Goal: Task Accomplishment & Management: Complete application form

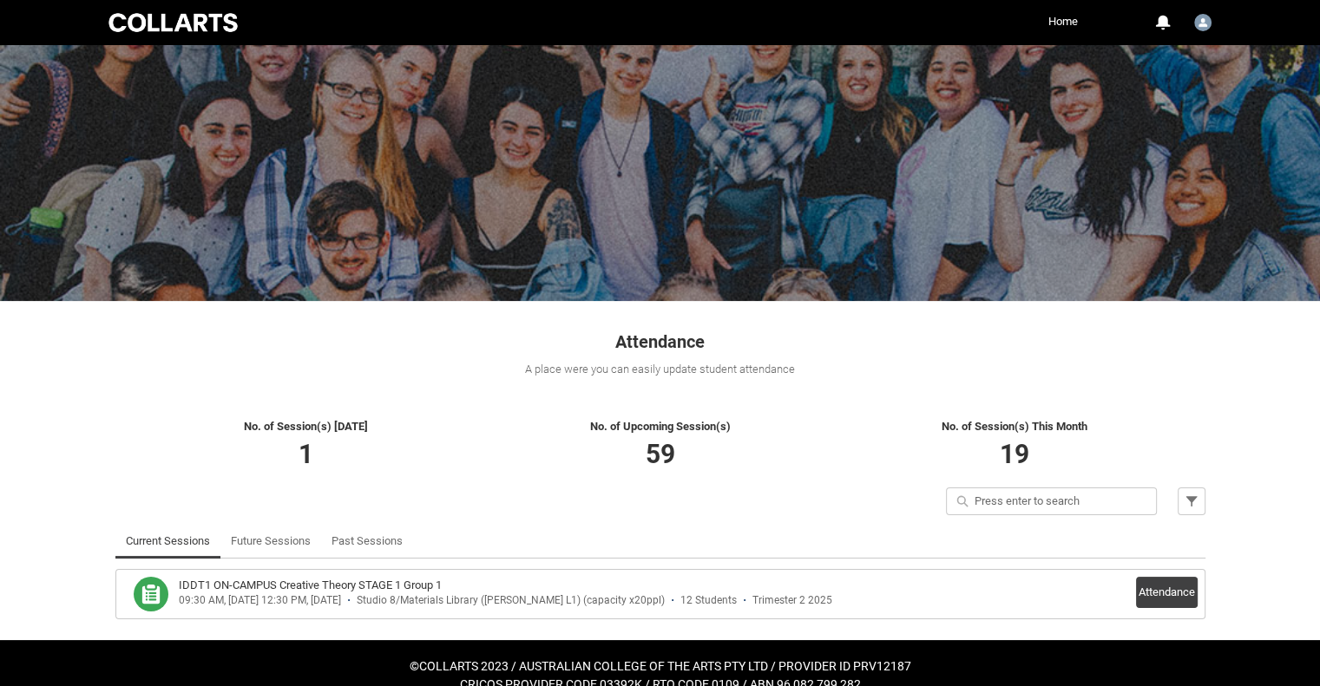
scroll to position [47, 0]
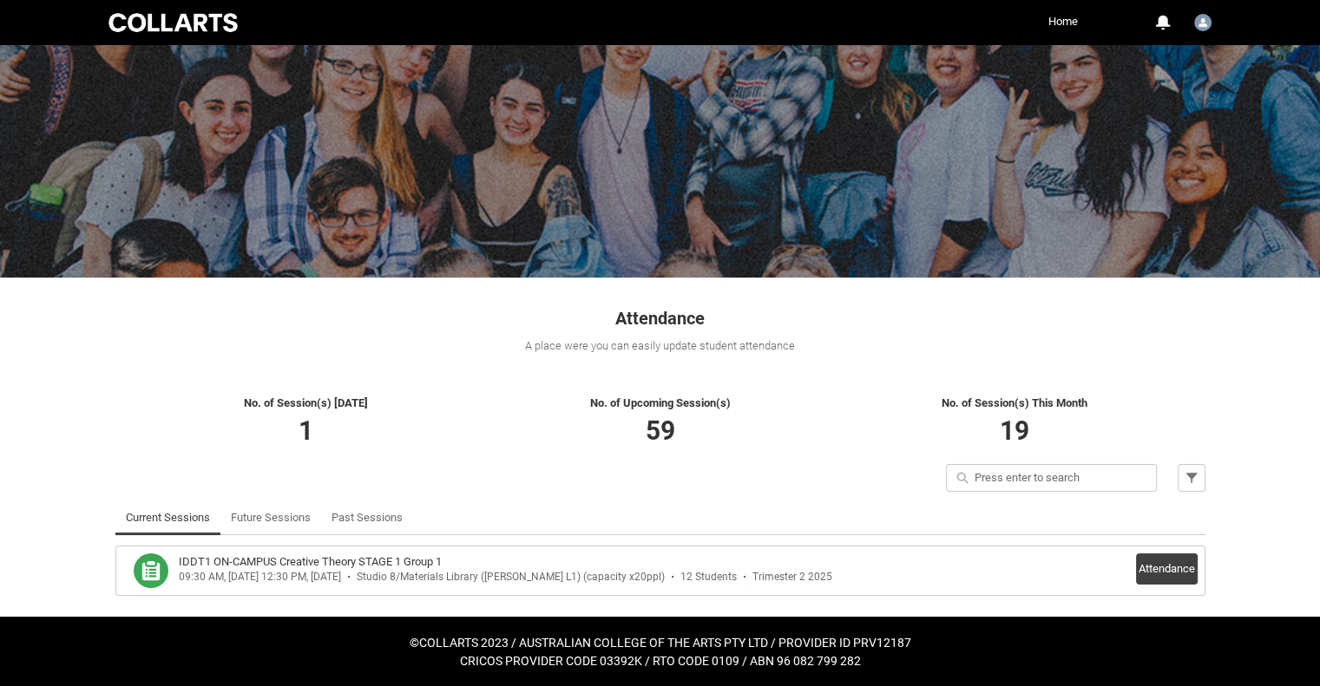
click at [1131, 569] on div "IDDT1 ON-CAMPUS Creative Theory STAGE 1 Group 1 09:30 AM, [DATE] 12:30 PM, [DAT…" at bounding box center [660, 571] width 1074 height 35
click at [1166, 570] on button "Attendance" at bounding box center [1167, 569] width 62 height 31
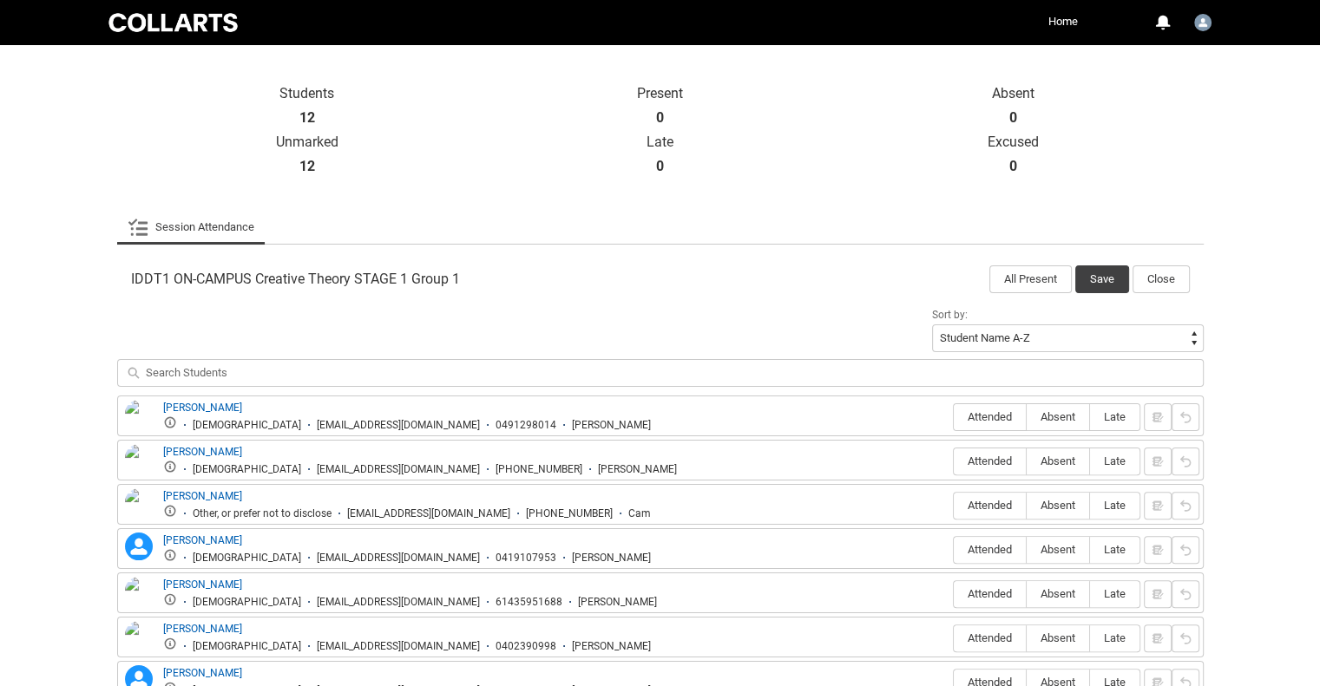
scroll to position [567, 0]
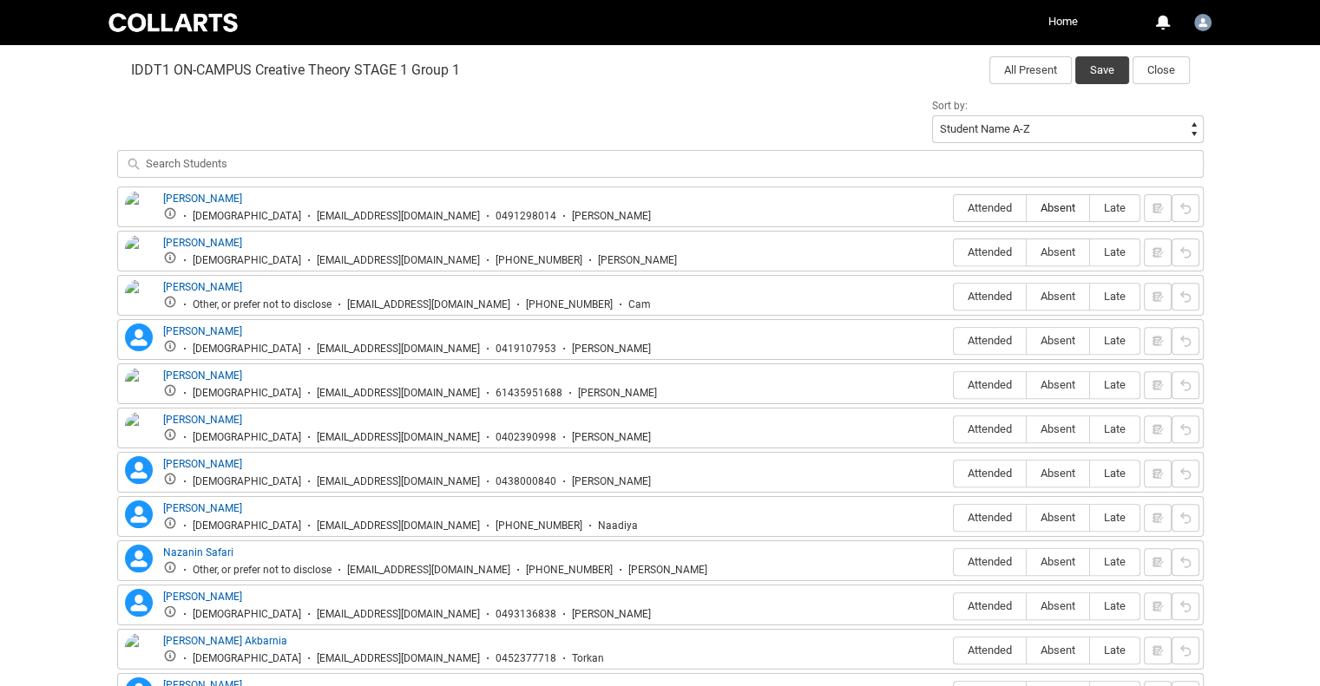
click at [1055, 205] on span "Absent" at bounding box center [1057, 207] width 62 height 13
click at [1026, 207] on input "Absent" at bounding box center [1025, 207] width 1 height 1
type lightning-radio-group "Absent"
radio input "true"
click at [1053, 246] on span "Absent" at bounding box center [1057, 252] width 62 height 13
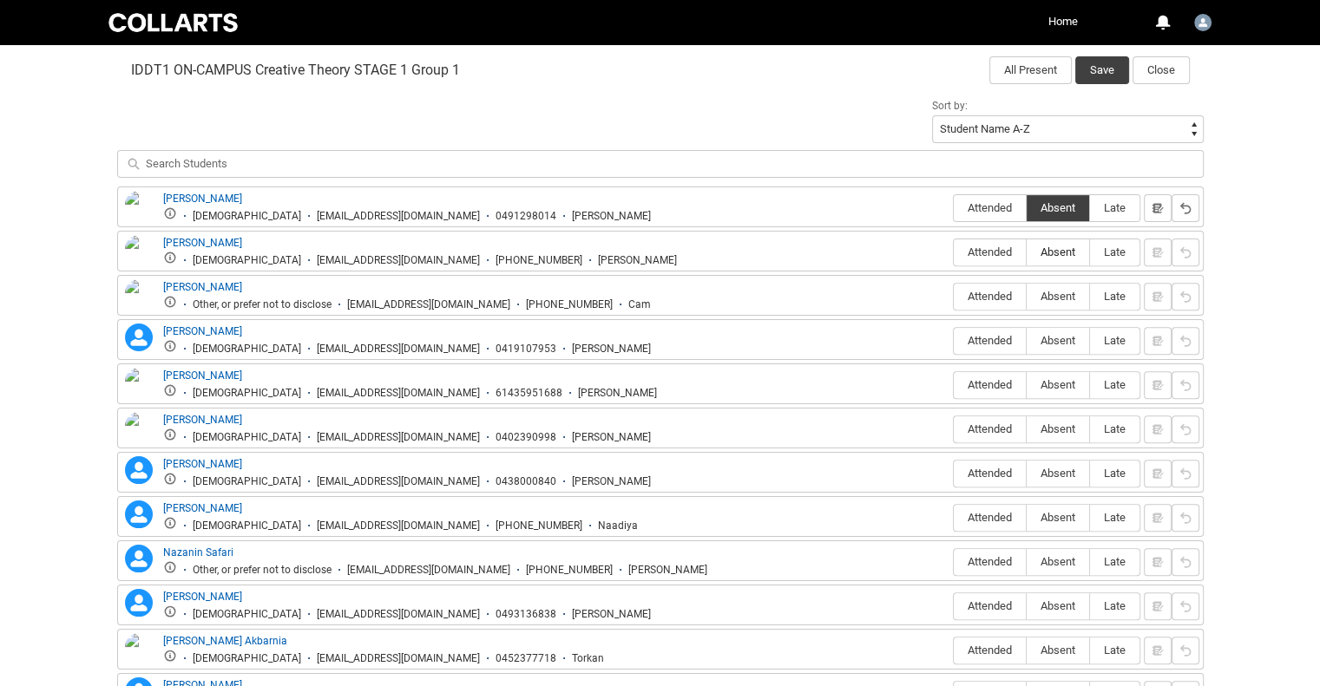
click at [1026, 252] on input "Absent" at bounding box center [1025, 252] width 1 height 1
type lightning-radio-group "Absent"
radio input "true"
click at [1050, 301] on span "Absent" at bounding box center [1057, 296] width 62 height 13
click at [1026, 297] on input "Absent" at bounding box center [1025, 296] width 1 height 1
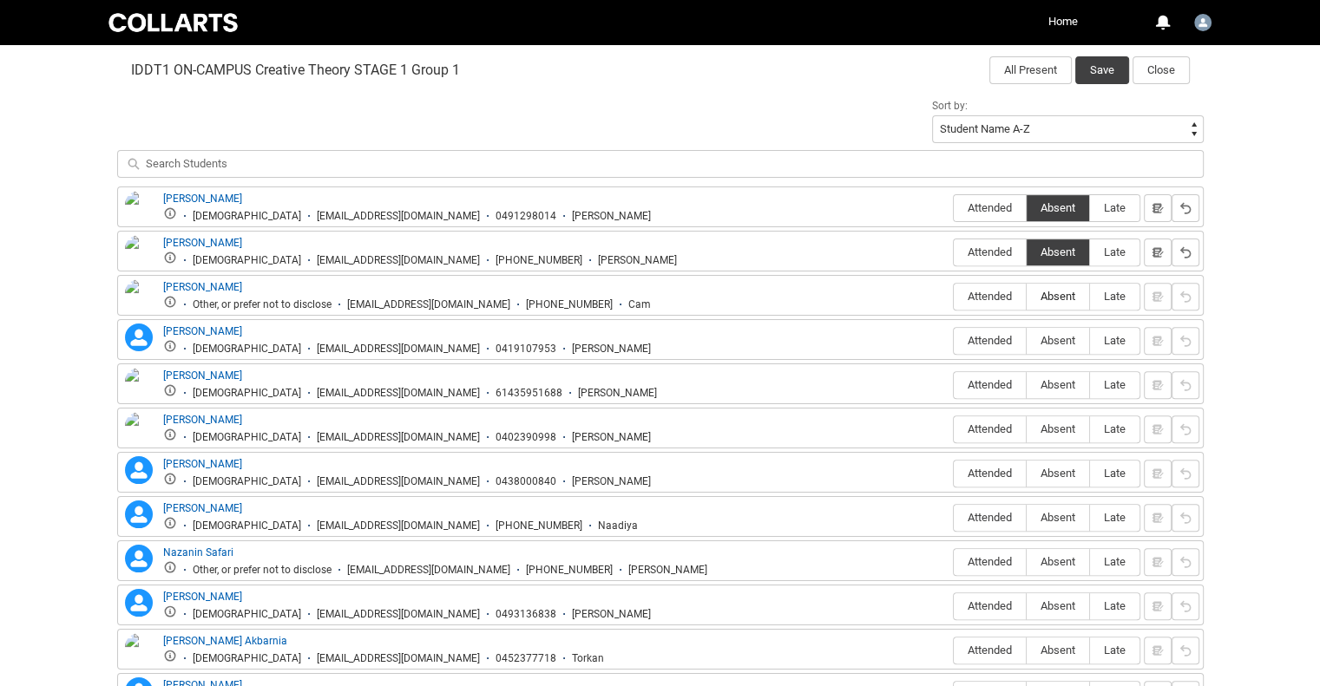
type lightning-radio-group "Absent"
radio input "true"
click at [1058, 344] on span "Absent" at bounding box center [1057, 340] width 62 height 13
click at [1026, 341] on input "Absent" at bounding box center [1025, 340] width 1 height 1
type lightning-radio-group "Absent"
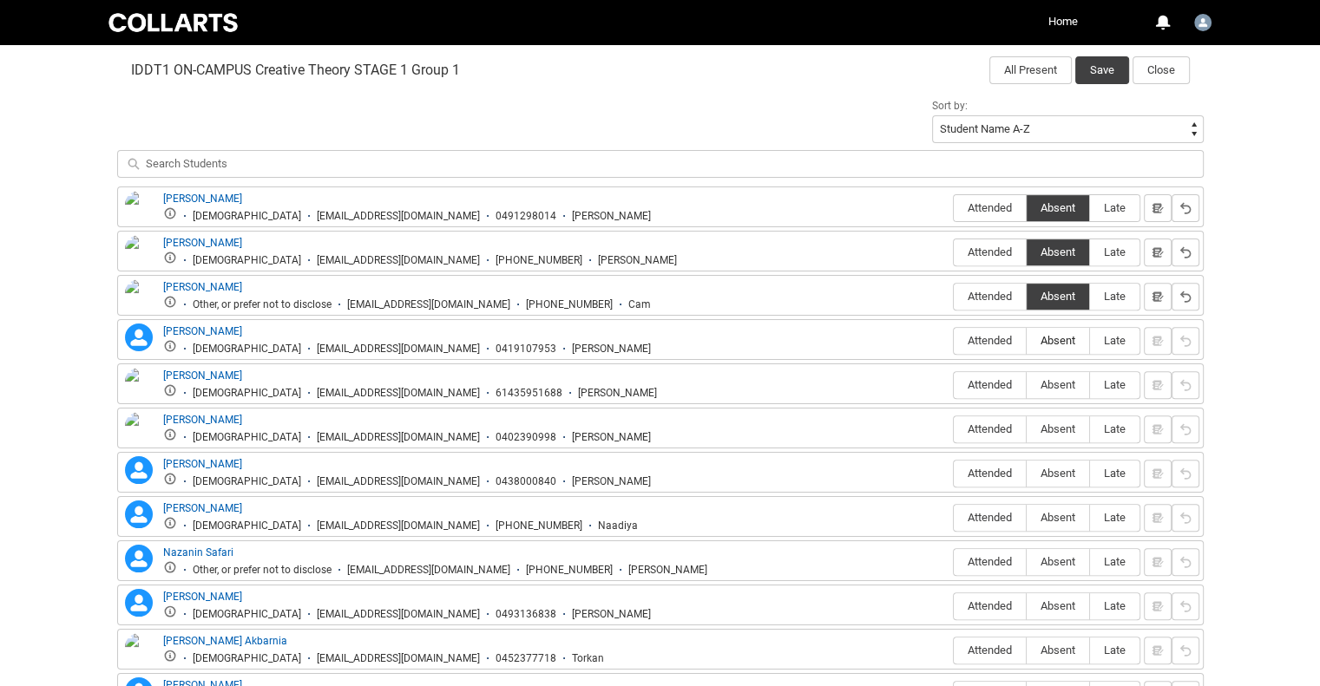
radio input "true"
click at [971, 383] on span "Attended" at bounding box center [989, 384] width 72 height 13
click at [953, 384] on input "Attended" at bounding box center [953, 384] width 1 height 1
type lightning-radio-group "Attended"
radio input "true"
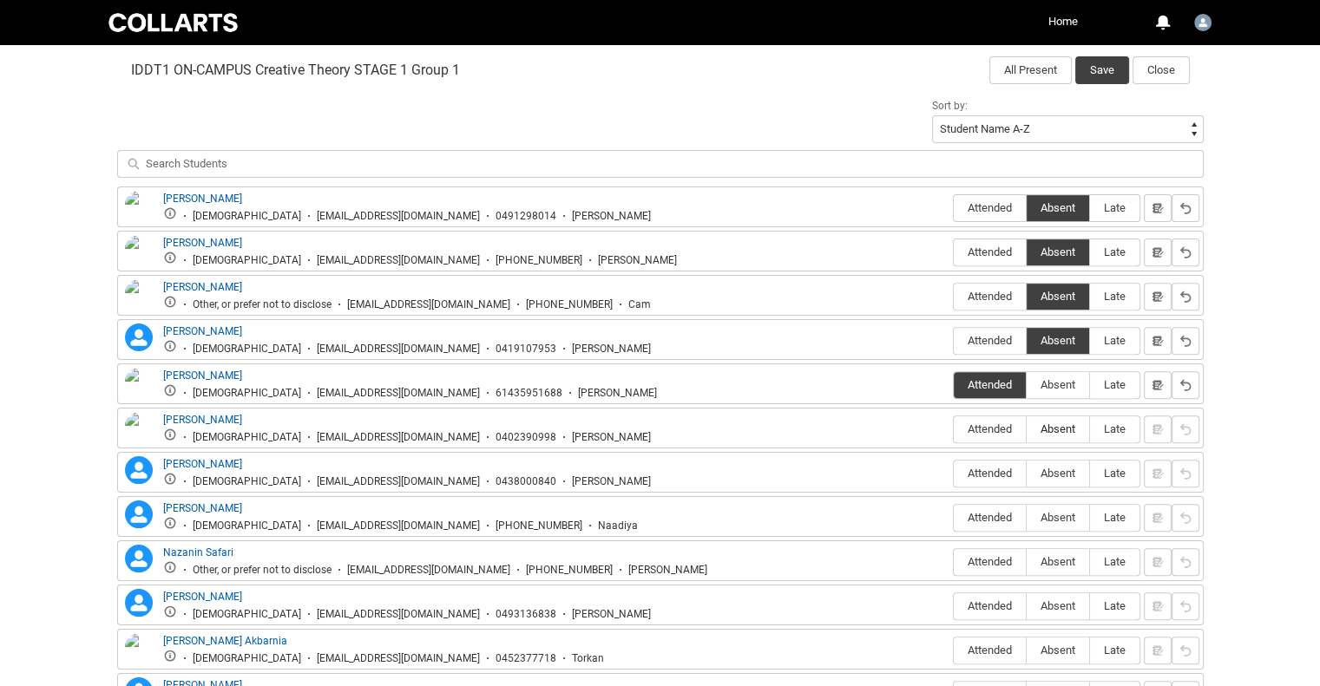
click at [1072, 426] on span "Absent" at bounding box center [1057, 429] width 62 height 13
click at [1026, 429] on input "Absent" at bounding box center [1025, 429] width 1 height 1
type lightning-radio-group "Absent"
radio input "true"
click at [1063, 470] on span "Absent" at bounding box center [1057, 473] width 62 height 13
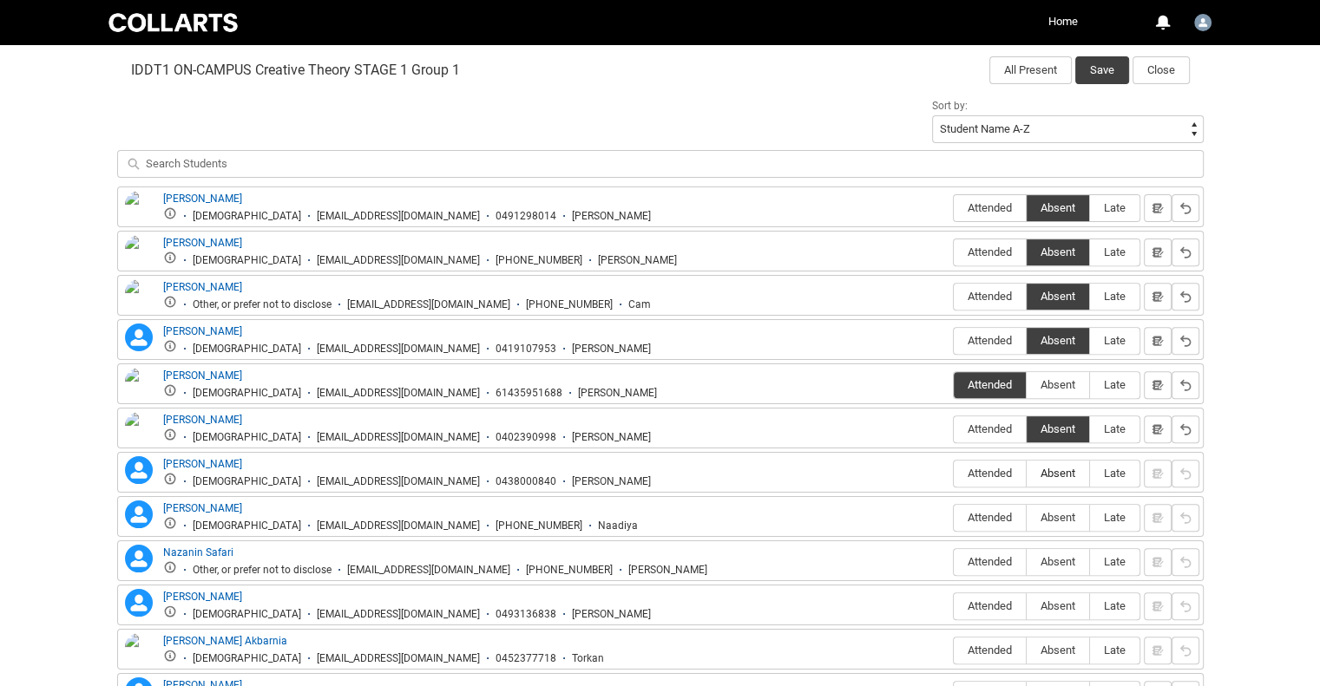
click at [1026, 473] on input "Absent" at bounding box center [1025, 473] width 1 height 1
type lightning-radio-group "Absent"
radio input "true"
click at [1062, 521] on span "Absent" at bounding box center [1057, 517] width 62 height 13
click at [1026, 518] on input "Absent" at bounding box center [1025, 517] width 1 height 1
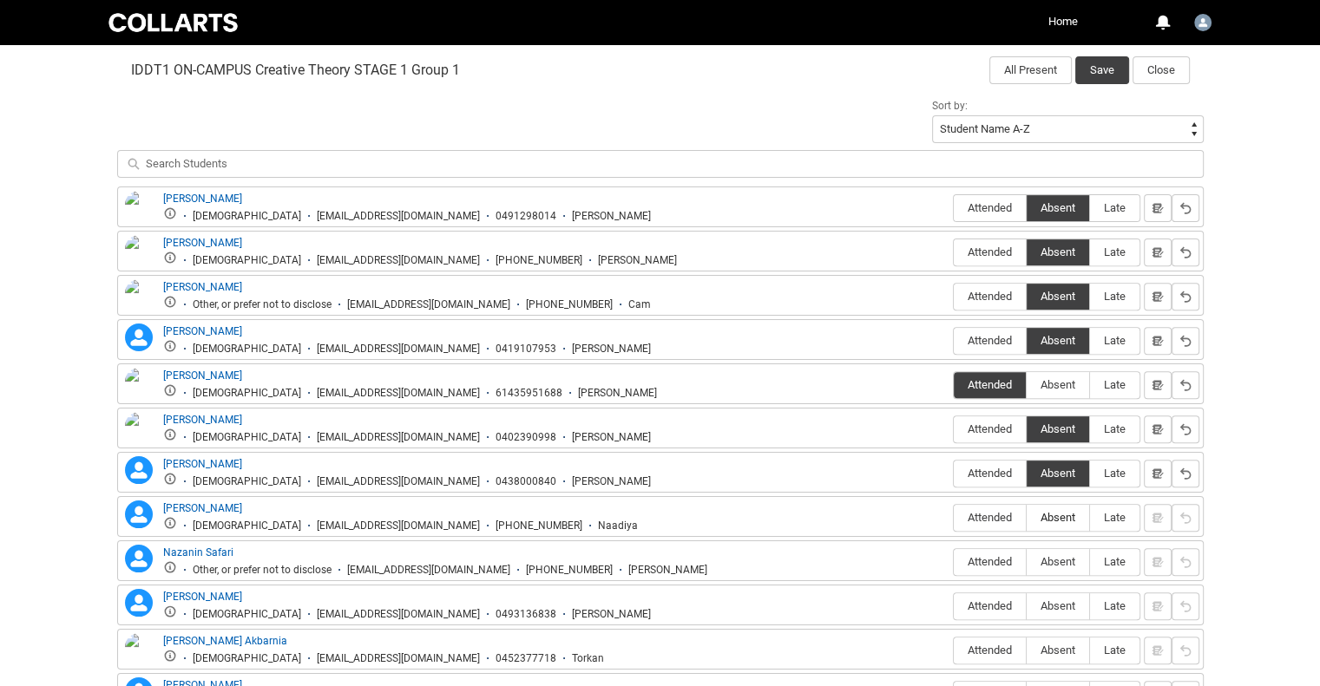
type lightning-radio-group "Absent"
radio input "true"
click at [980, 555] on span "Attended" at bounding box center [989, 561] width 72 height 13
click at [953, 561] on input "Attended" at bounding box center [953, 561] width 1 height 1
type lightning-radio-group "Attended"
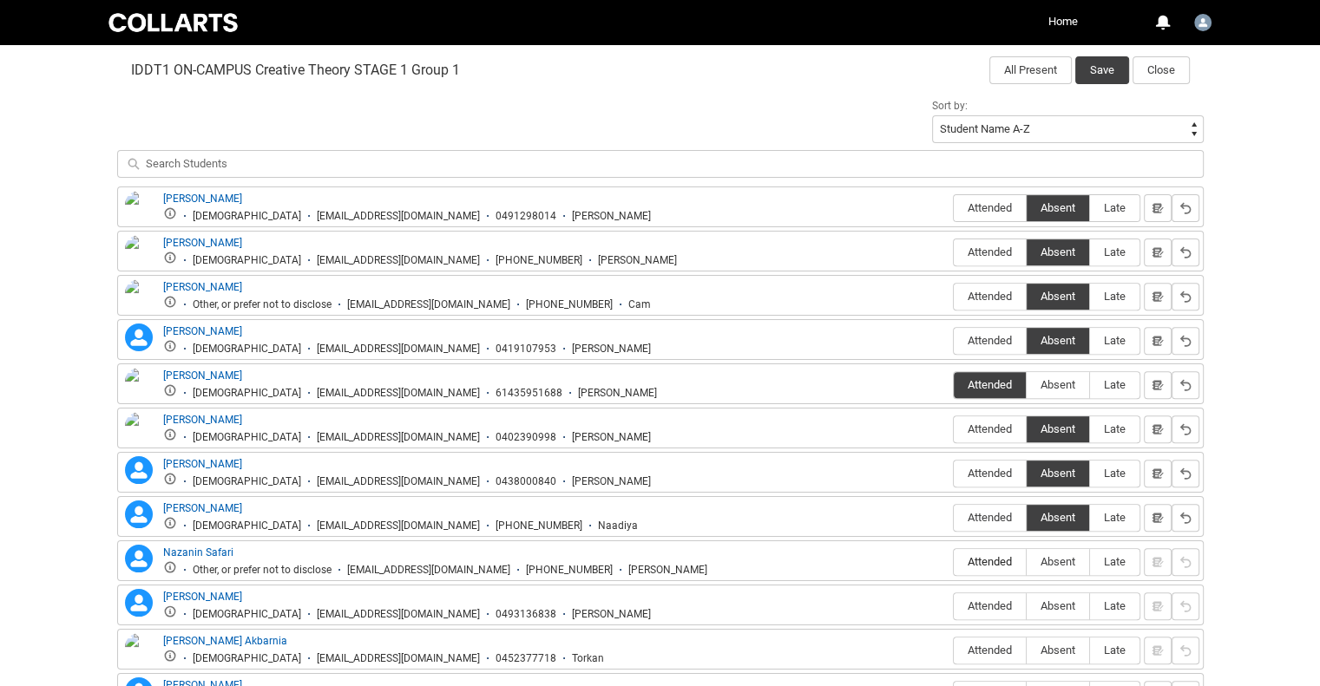
radio input "true"
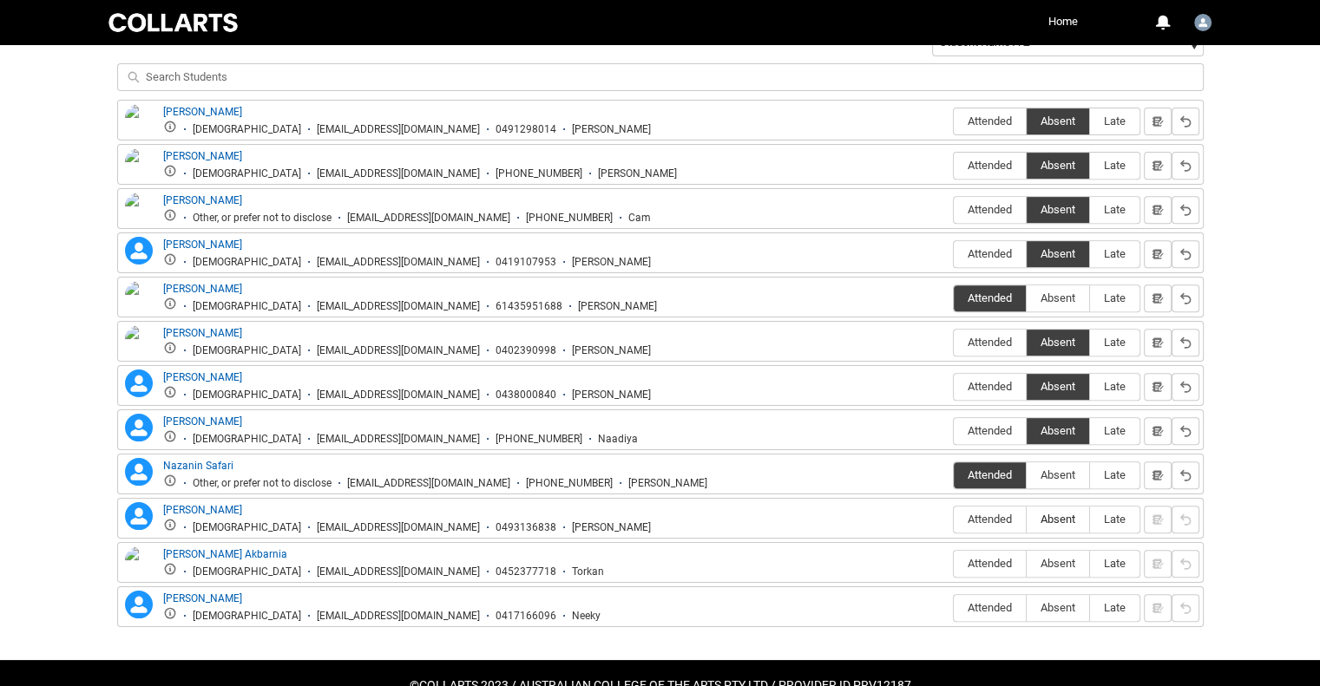
click at [1045, 514] on span "Absent" at bounding box center [1057, 519] width 62 height 13
click at [1026, 519] on input "Absent" at bounding box center [1025, 519] width 1 height 1
type lightning-radio-group "Absent"
radio input "true"
click at [1054, 563] on span "Absent" at bounding box center [1057, 563] width 62 height 13
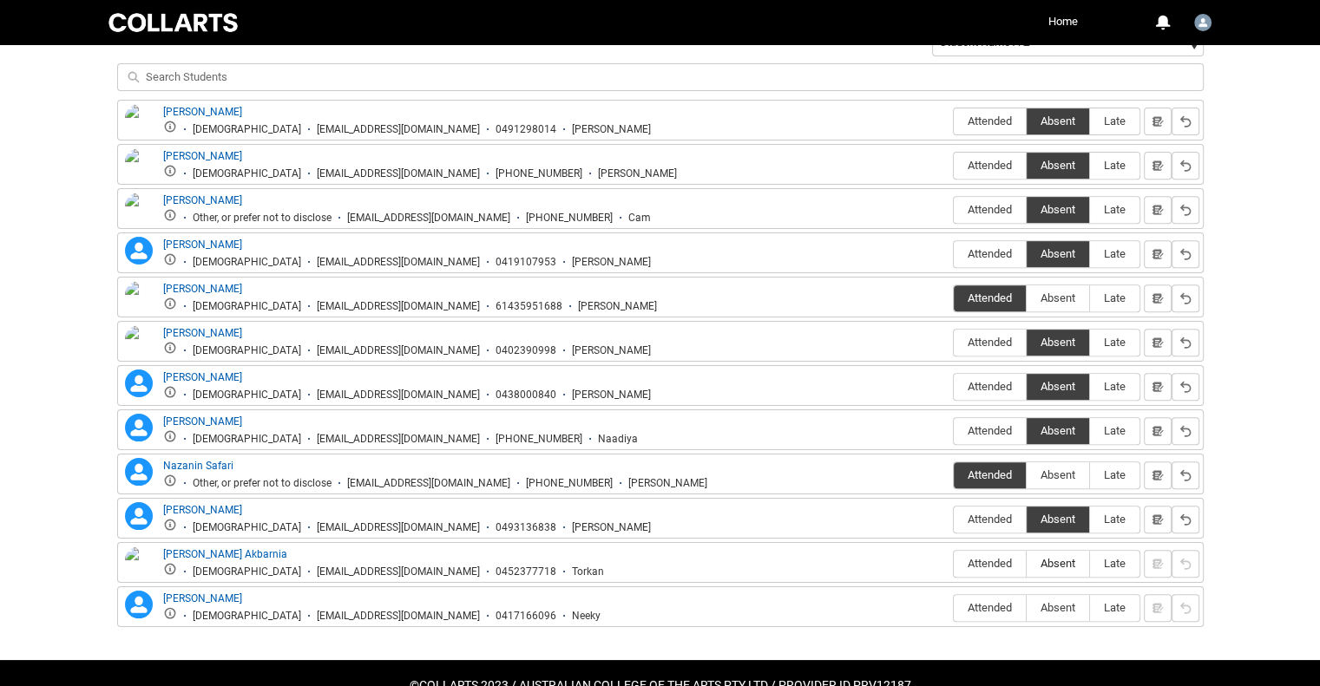
click at [1026, 563] on input "Absent" at bounding box center [1025, 563] width 1 height 1
type lightning-radio-group "Absent"
radio input "true"
click at [1048, 609] on span "Absent" at bounding box center [1057, 607] width 62 height 13
click at [1026, 608] on input "Absent" at bounding box center [1025, 607] width 1 height 1
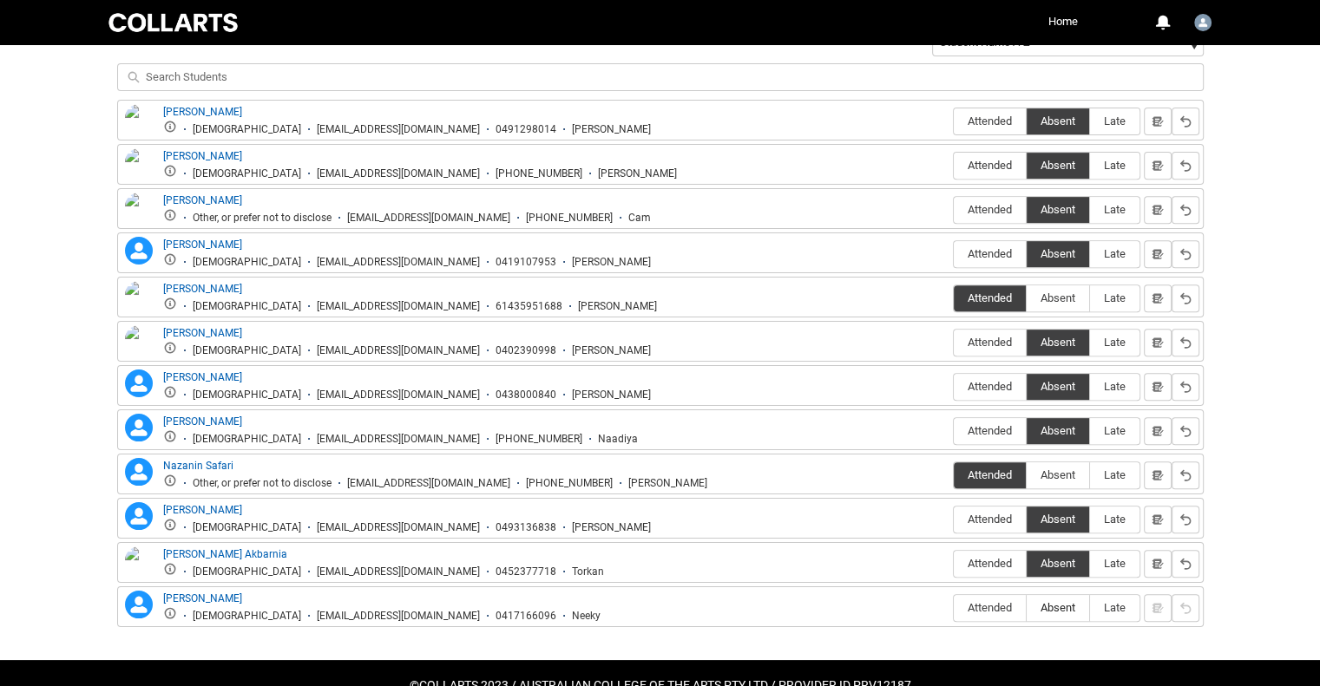
type lightning-radio-group "Absent"
radio input "true"
